Goal: Transaction & Acquisition: Book appointment/travel/reservation

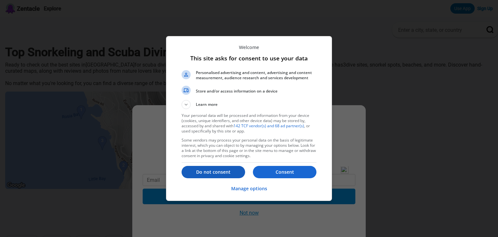
click at [226, 172] on p "Do not consent" at bounding box center [214, 172] width 64 height 6
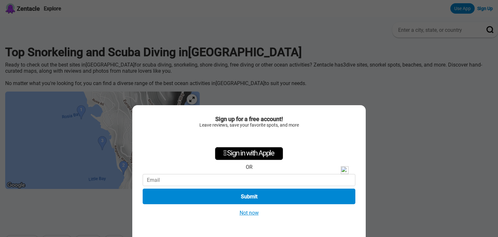
click at [246, 213] on button "Not now" at bounding box center [249, 212] width 23 height 7
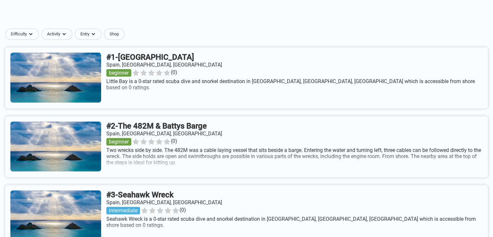
scroll to position [217, 0]
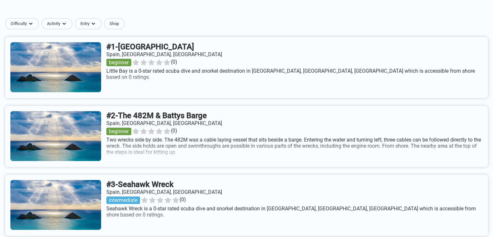
click at [162, 54] on link at bounding box center [246, 67] width 483 height 61
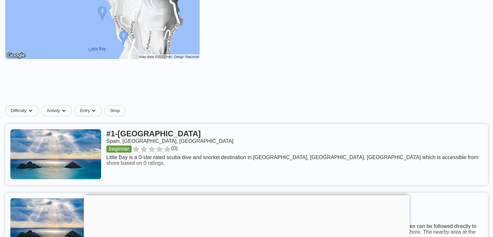
scroll to position [6, 0]
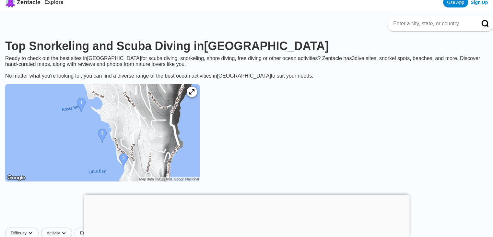
click at [145, 163] on img at bounding box center [102, 132] width 195 height 97
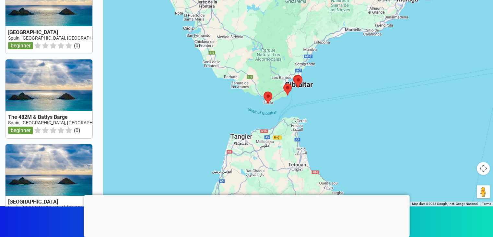
scroll to position [52, 0]
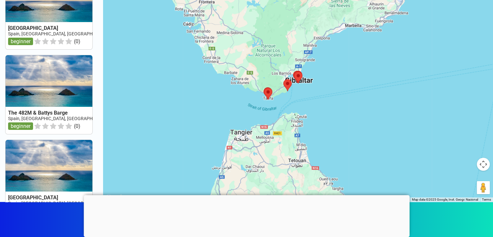
click at [270, 81] on div at bounding box center [298, 83] width 390 height 237
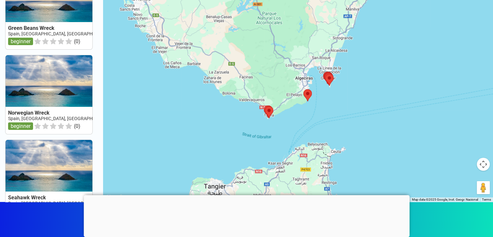
click at [270, 81] on div at bounding box center [298, 83] width 390 height 237
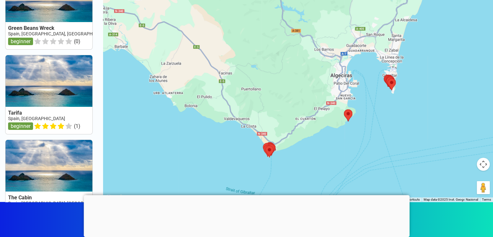
click at [270, 81] on div at bounding box center [298, 83] width 390 height 237
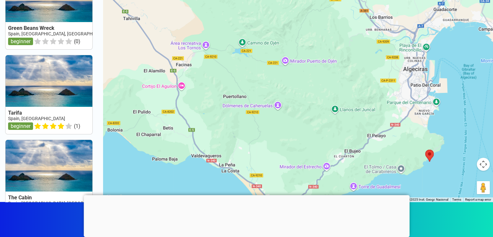
scroll to position [0, 0]
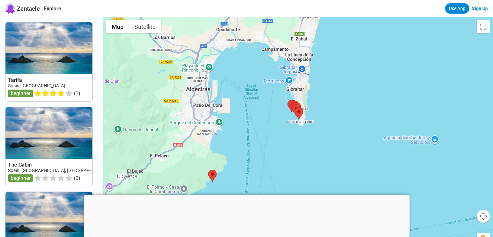
drag, startPoint x: 393, startPoint y: 137, endPoint x: 172, endPoint y: 103, distance: 223.8
click at [172, 103] on div at bounding box center [298, 135] width 390 height 237
click at [265, 111] on div at bounding box center [298, 135] width 390 height 237
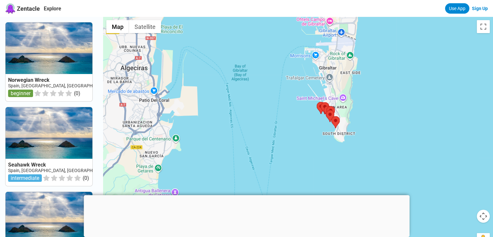
click at [315, 115] on div at bounding box center [298, 135] width 390 height 237
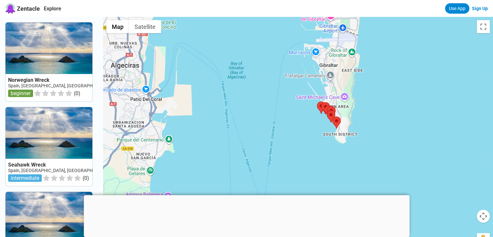
click at [315, 115] on div at bounding box center [298, 135] width 390 height 237
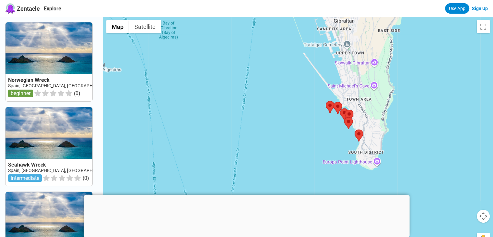
click at [315, 115] on div at bounding box center [298, 135] width 390 height 237
click at [335, 120] on div at bounding box center [298, 135] width 390 height 237
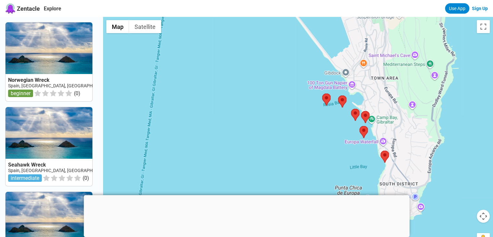
click at [335, 120] on div at bounding box center [298, 135] width 390 height 237
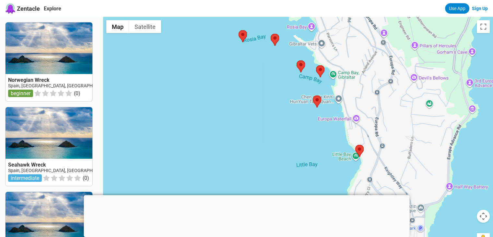
drag, startPoint x: 339, startPoint y: 150, endPoint x: 261, endPoint y: 101, distance: 91.4
click at [261, 101] on div at bounding box center [298, 135] width 390 height 237
click at [358, 118] on div at bounding box center [298, 135] width 390 height 237
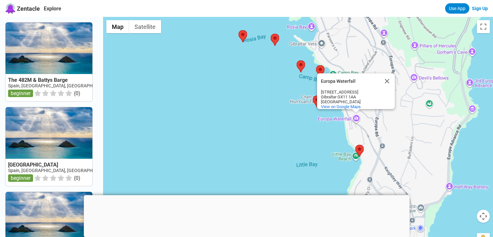
click at [300, 131] on div "Europa Waterfall Europa Waterfall 21 Buena Vista Barracks Rd Gibraltar GX11 1AA…" at bounding box center [298, 135] width 390 height 237
click at [289, 123] on div "Europa Waterfall Europa Waterfall 21 Buena Vista Barracks Rd Gibraltar GX11 1AA…" at bounding box center [298, 135] width 390 height 237
click at [389, 78] on button "Close" at bounding box center [388, 81] width 16 height 16
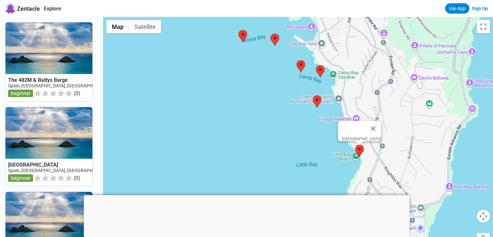
click at [356, 145] on area at bounding box center [356, 145] width 0 height 0
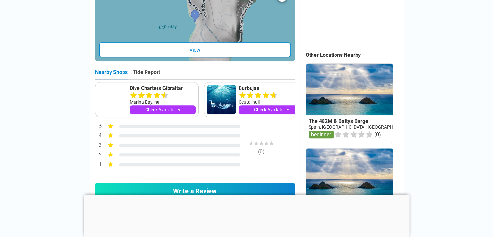
scroll to position [269, 0]
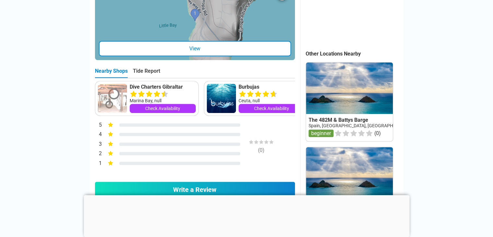
click at [260, 98] on icon at bounding box center [258, 94] width 8 height 8
click at [262, 112] on link "Check Availability" at bounding box center [272, 108] width 66 height 9
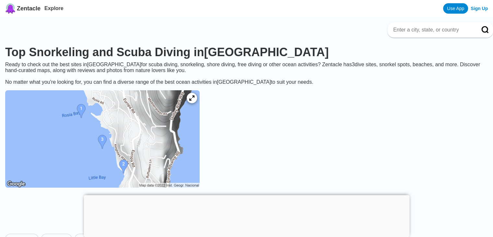
scroll to position [3, 0]
